Goal: Information Seeking & Learning: Learn about a topic

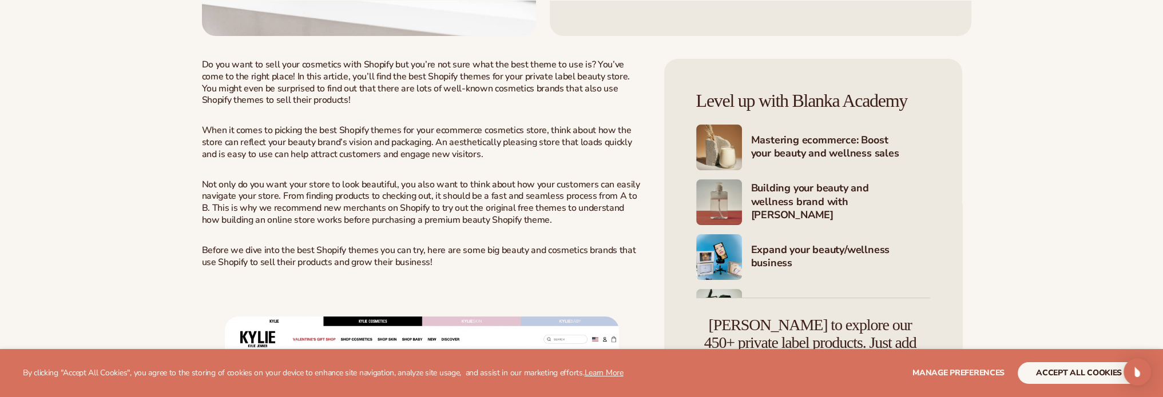
scroll to position [404, 0]
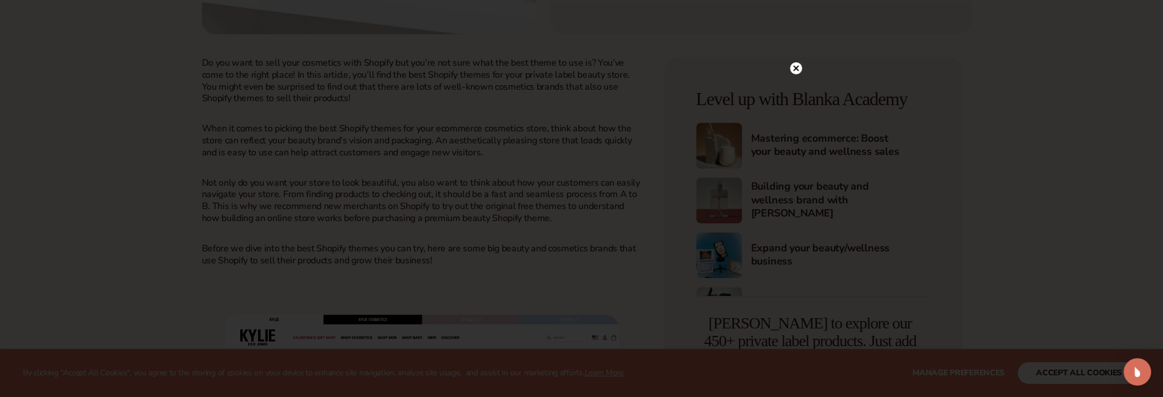
click at [1072, 374] on div at bounding box center [581, 198] width 1163 height 397
click at [791, 63] on circle at bounding box center [790, 68] width 12 height 12
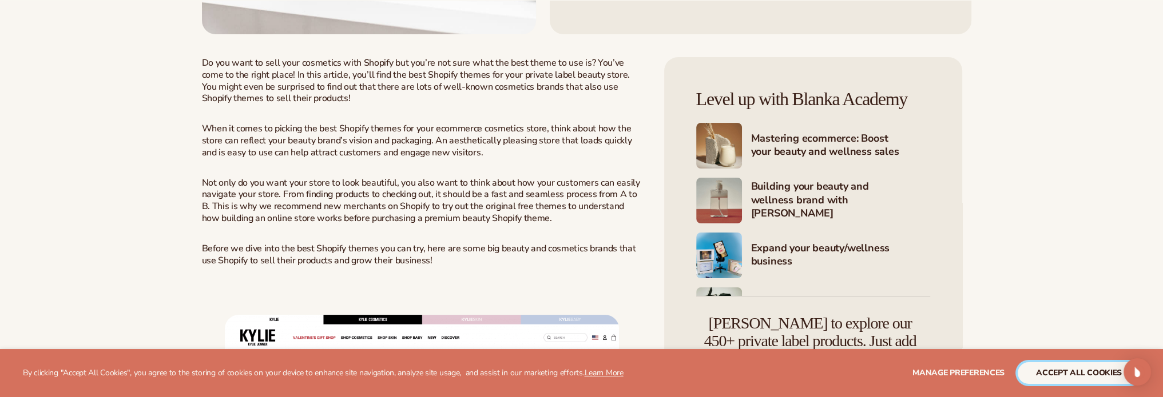
click at [1077, 371] on button "accept all cookies" at bounding box center [1078, 374] width 122 height 22
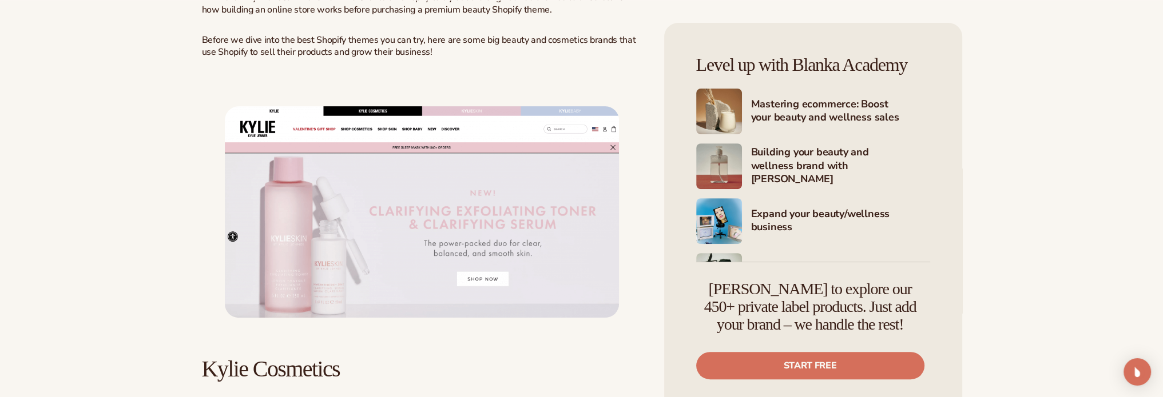
scroll to position [618, 0]
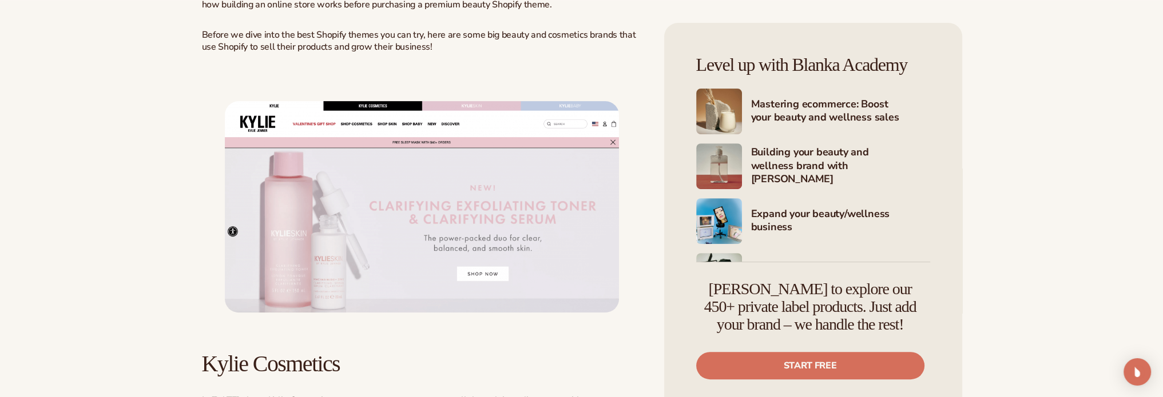
click at [293, 137] on img at bounding box center [422, 206] width 394 height 211
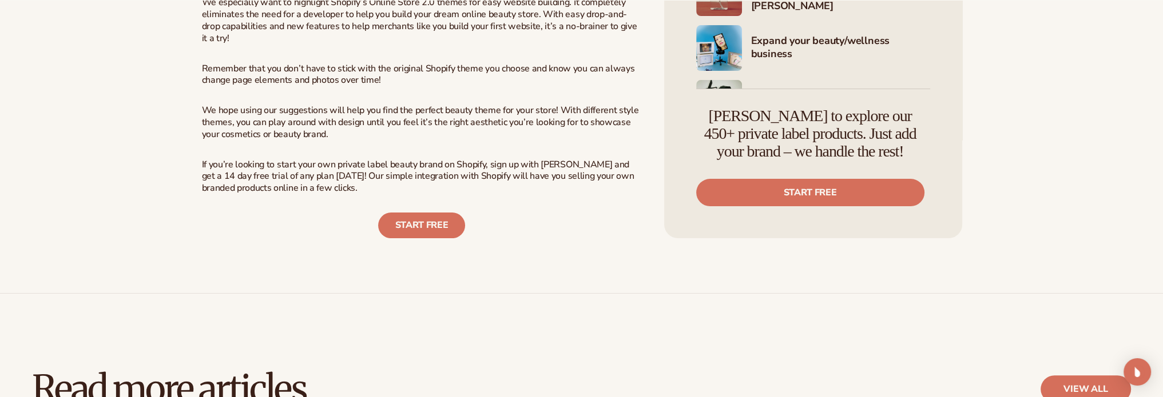
scroll to position [6196, 0]
